Goal: Find specific page/section: Find specific page/section

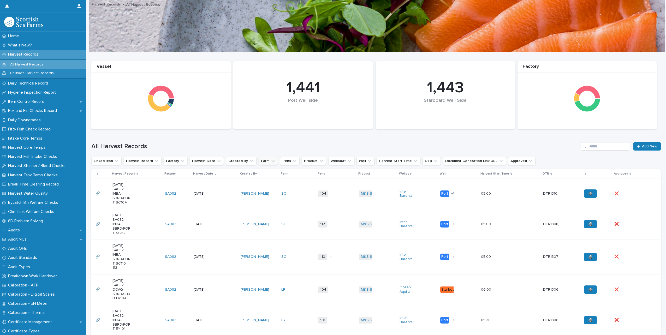
click at [270, 162] on icon "Farm" at bounding box center [272, 160] width 5 height 5
click at [269, 185] on input "Search" at bounding box center [287, 184] width 66 height 8
type input "**"
click at [263, 194] on p "EY" at bounding box center [284, 194] width 55 height 4
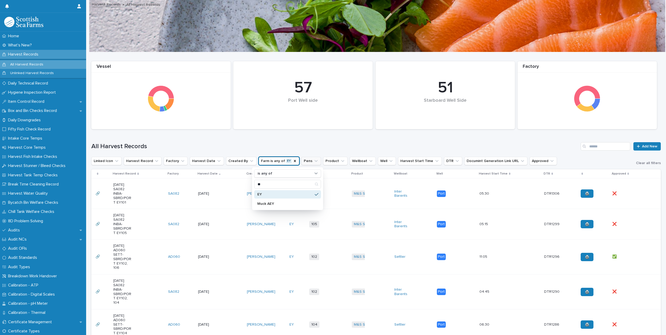
click at [313, 160] on icon "Pens" at bounding box center [315, 160] width 5 height 5
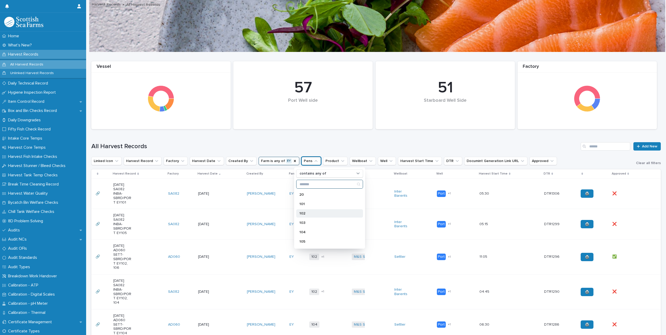
scroll to position [183, 0]
click at [304, 198] on p "101" at bounding box center [326, 200] width 55 height 4
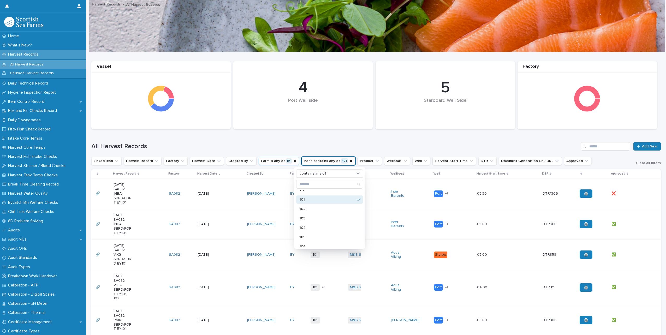
click at [325, 199] on p "101" at bounding box center [326, 200] width 55 height 4
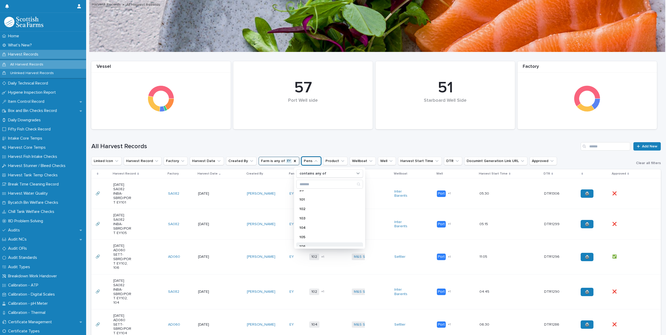
click at [320, 244] on div "106" at bounding box center [329, 246] width 67 height 8
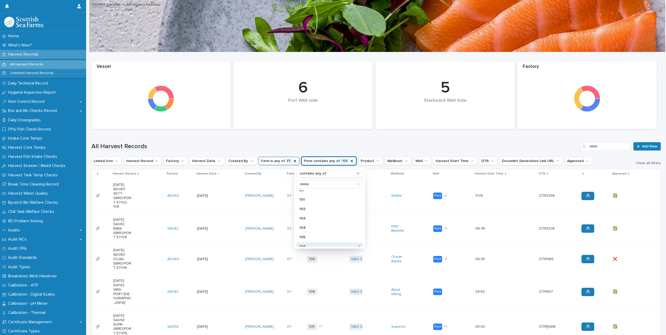
click at [284, 143] on h1 "All Harvest Records" at bounding box center [334, 147] width 487 height 8
